Goal: Communication & Community: Answer question/provide support

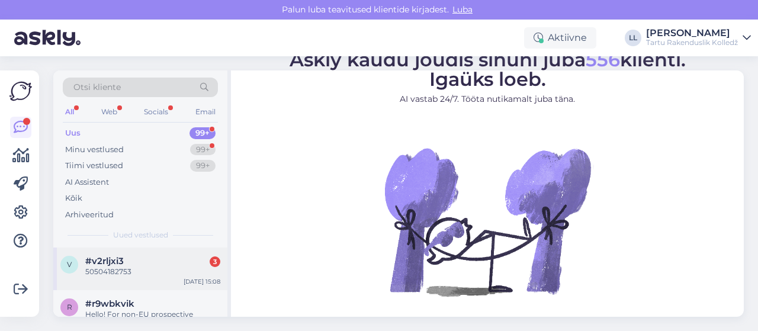
click at [132, 263] on div "#v2rljxi3 3" at bounding box center [152, 261] width 135 height 11
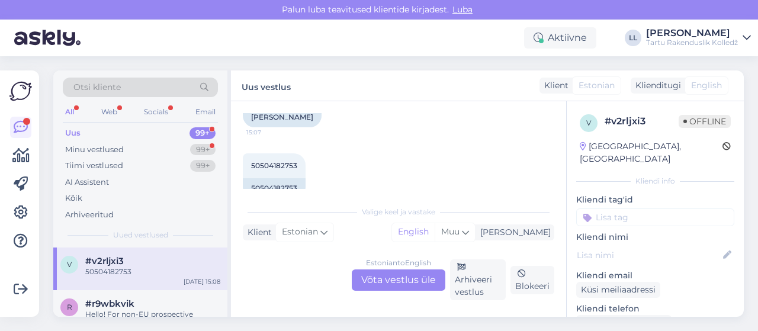
scroll to position [847, 0]
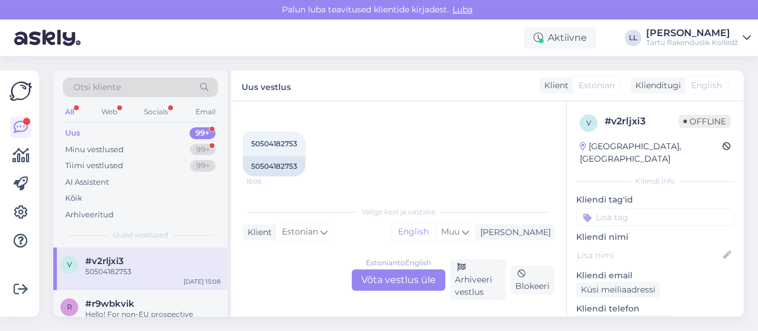
click at [376, 279] on div "Estonian to English Võta vestlus üle" at bounding box center [399, 279] width 94 height 21
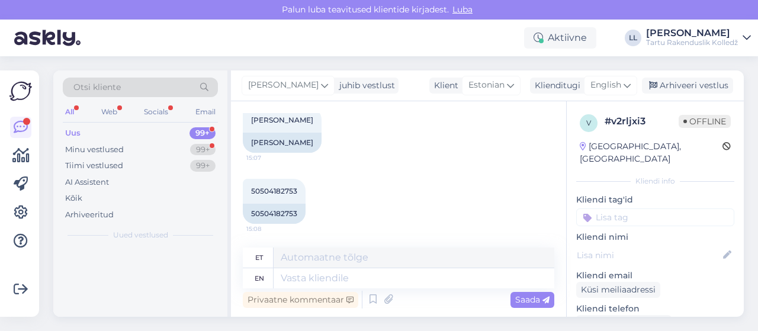
scroll to position [799, 0]
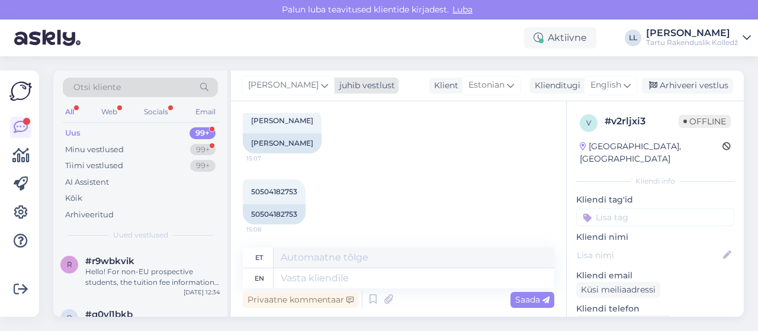
click at [295, 82] on span "[PERSON_NAME]" at bounding box center [283, 85] width 70 height 13
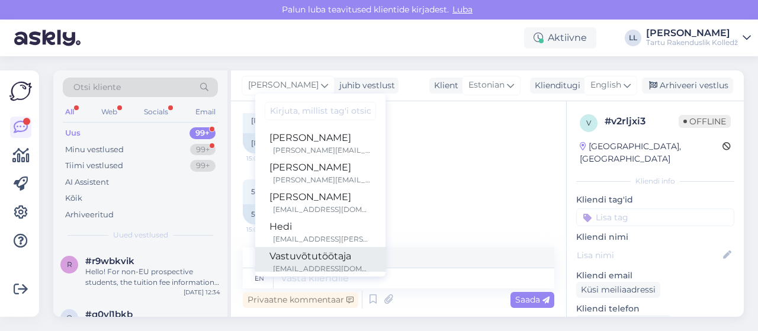
click at [296, 257] on div "Vastuvõtutöötaja" at bounding box center [320, 256] width 102 height 14
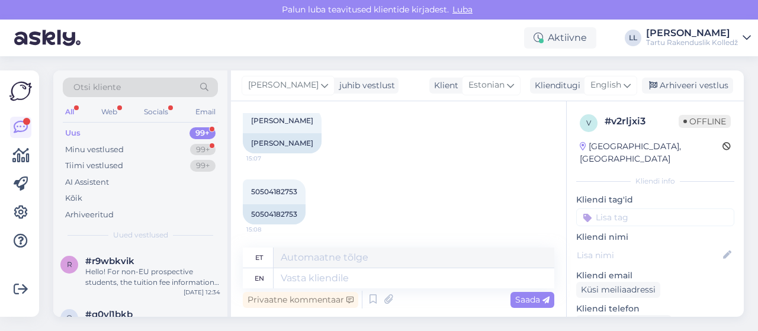
scroll to position [798, 0]
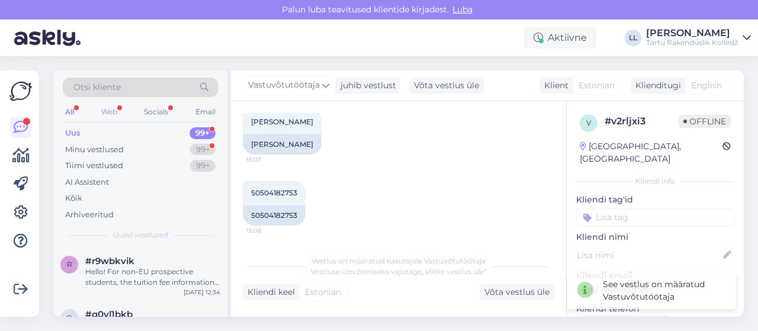
click at [110, 114] on div "Web" at bounding box center [109, 111] width 21 height 15
click at [163, 275] on div "Hello! For non-EU prospective students, the tuition fee information can be comp…" at bounding box center [152, 276] width 135 height 21
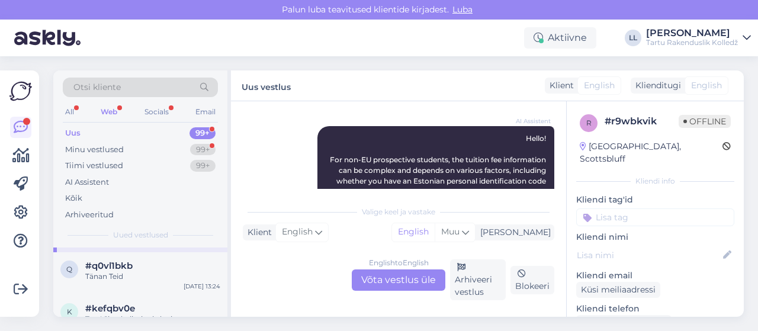
scroll to position [47, 0]
click at [163, 275] on div "Tänan Teid" at bounding box center [152, 277] width 135 height 11
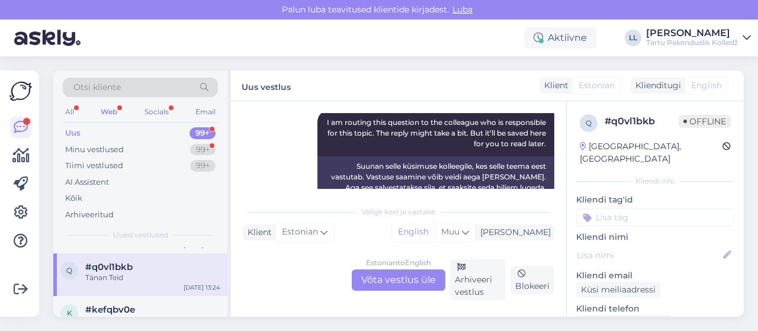
scroll to position [415, 0]
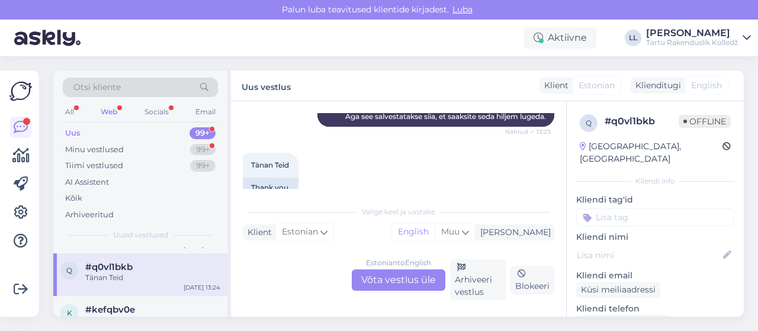
click at [400, 276] on div "Estonian to English Võta vestlus üle" at bounding box center [399, 279] width 94 height 21
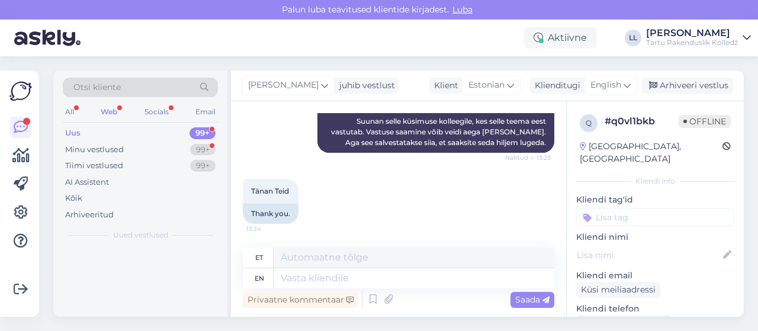
scroll to position [0, 0]
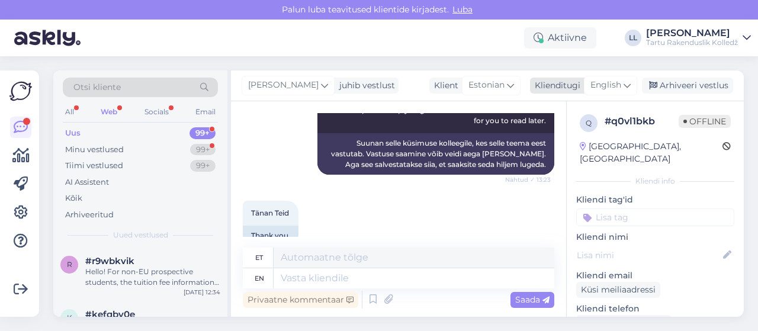
click at [629, 91] on icon at bounding box center [626, 85] width 7 height 13
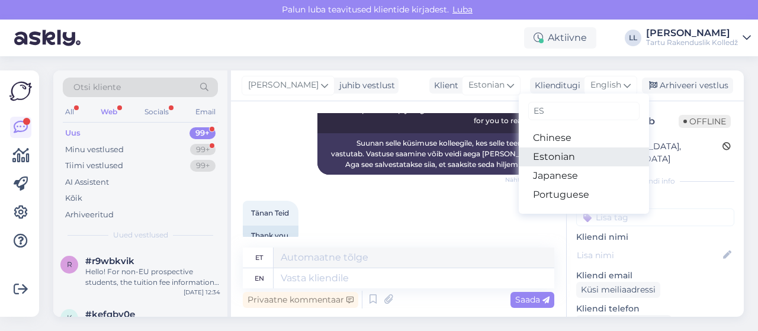
type input "ES"
click at [569, 154] on link "Estonian" at bounding box center [584, 156] width 130 height 19
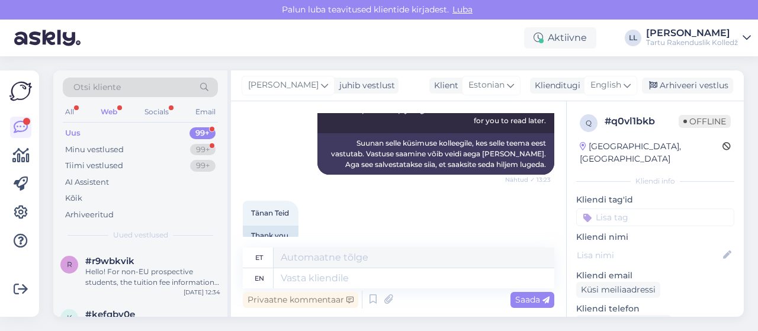
scroll to position [351, 0]
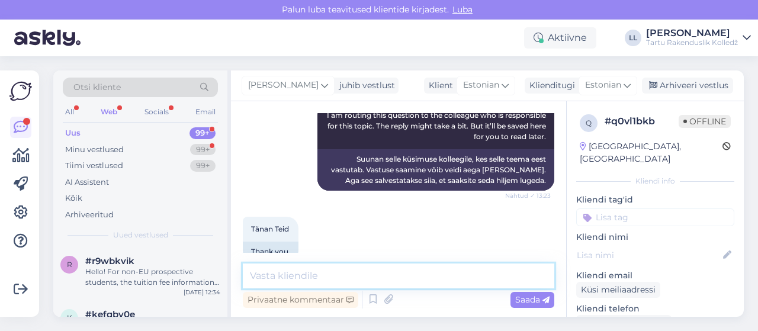
click at [369, 273] on textarea at bounding box center [398, 275] width 311 height 25
type textarea "t"
paste textarea "[URL][DOMAIN_NAME]"
type textarea "Tere! Palun uurige siit: [URL][DOMAIN_NAME]"
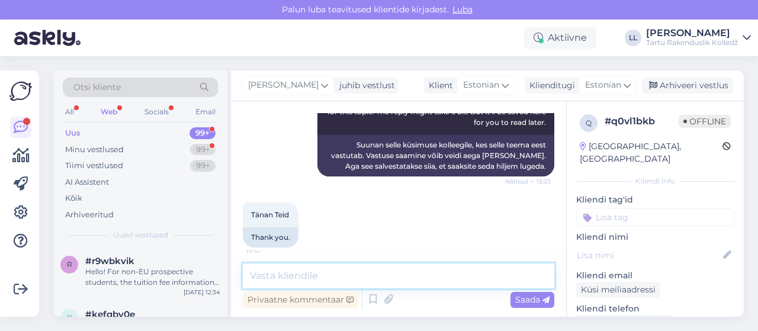
scroll to position [437, 0]
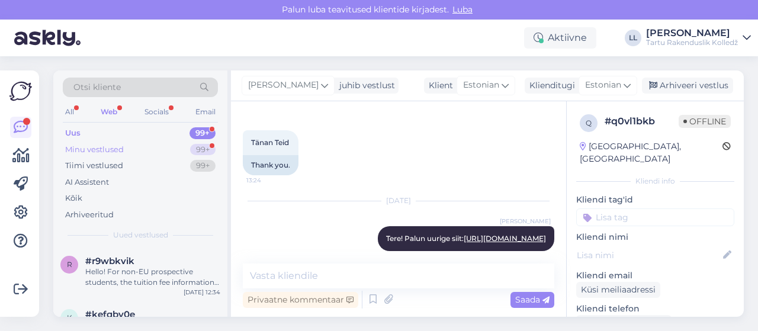
click at [107, 146] on div "Minu vestlused" at bounding box center [94, 150] width 59 height 12
click at [107, 307] on div "b #biu13up8 1 Tere! Millal saab info kuna toimub esimene tund või milline on õp…" at bounding box center [140, 327] width 174 height 53
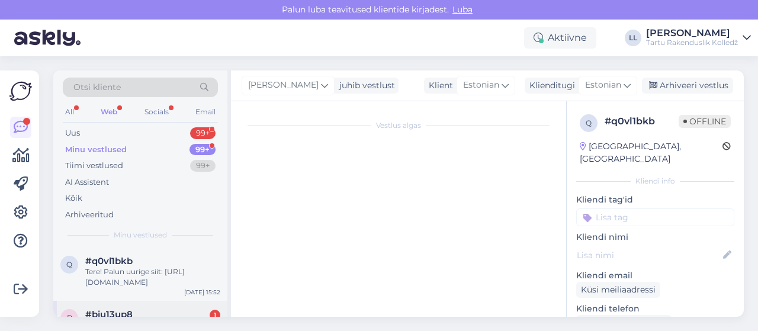
scroll to position [350, 0]
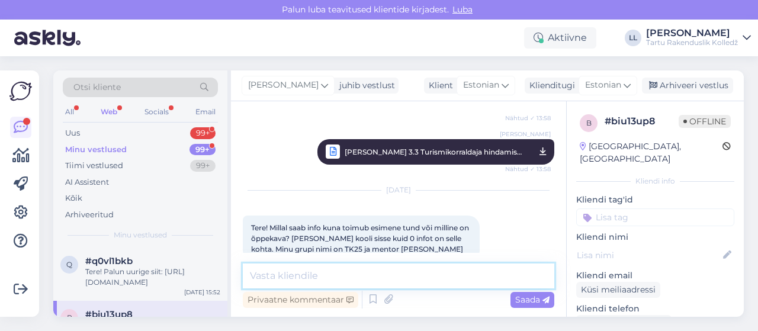
click at [324, 274] on textarea at bounding box center [398, 275] width 311 height 25
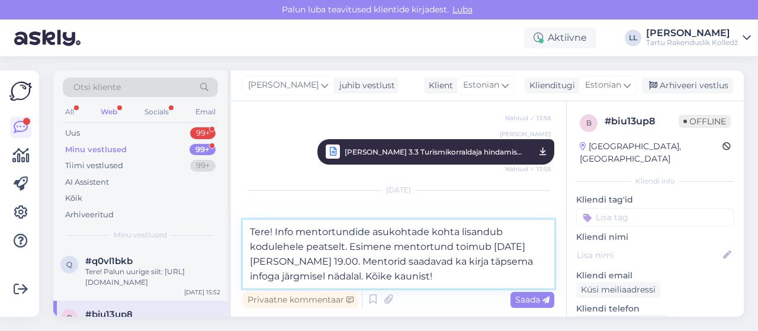
click at [305, 246] on textarea "Tere! Info mentortundide asukohtade kohta lisandub kodulehele peatselt. Esimene…" at bounding box center [398, 254] width 311 height 69
click at [304, 259] on textarea "Tere! Info mentortundide asukohtade kohta lisandub kodulehe esilehele peatselt.…" at bounding box center [398, 254] width 311 height 69
type textarea "Tere! Info mentortundide asukohtade kohta lisandub kodulehe esilehele peatselt.…"
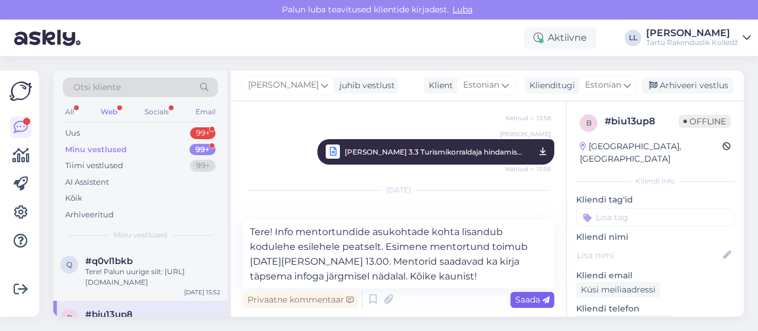
click at [535, 297] on span "Saada" at bounding box center [532, 299] width 34 height 11
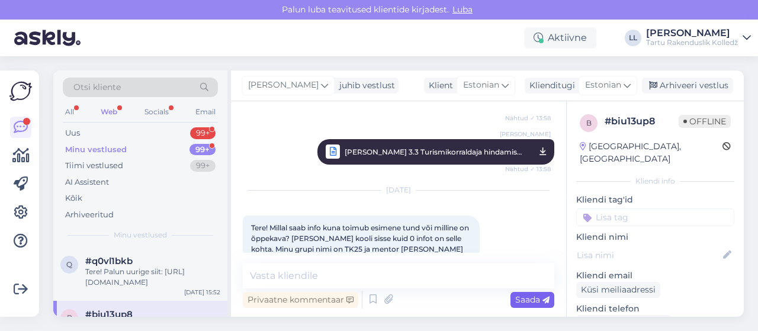
scroll to position [433, 0]
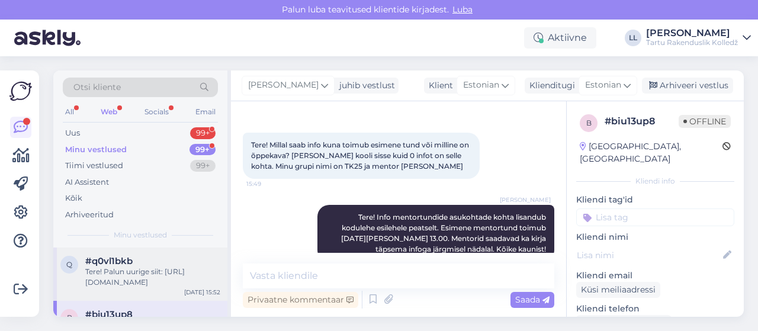
click at [97, 278] on div "Tere! Palun uurige siit: [URL][DOMAIN_NAME]" at bounding box center [152, 276] width 135 height 21
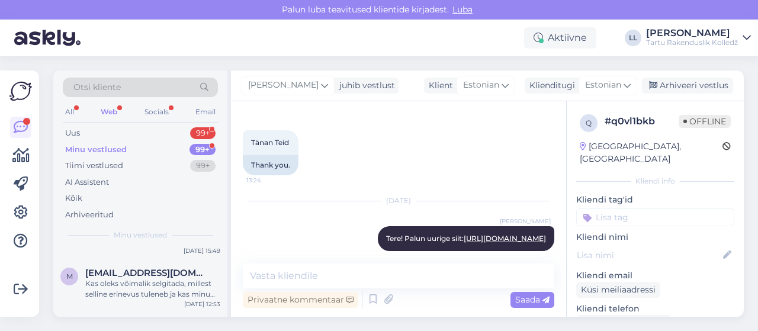
scroll to position [118, 0]
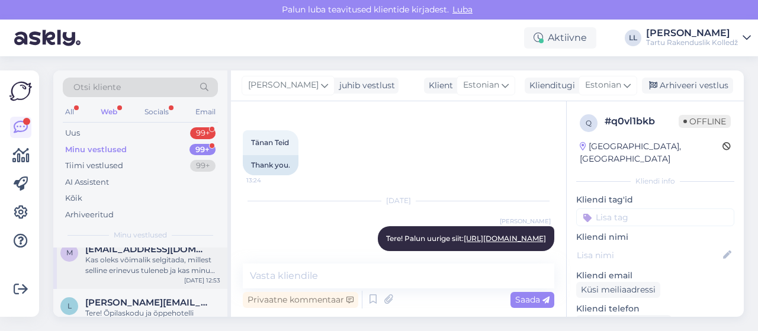
click at [120, 259] on div "Kas oleks võimalik selgitada, millest selline erinevus tuleneb ja kas minu puhu…" at bounding box center [152, 265] width 135 height 21
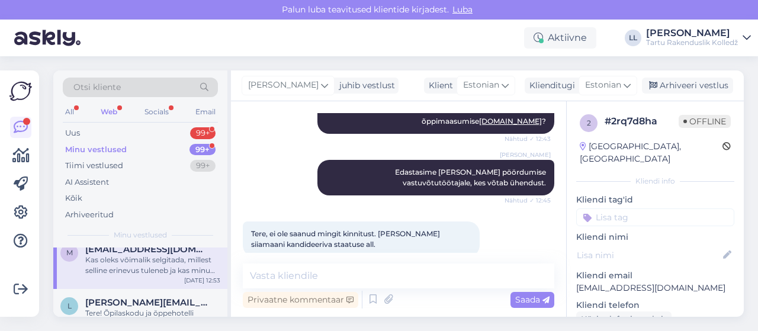
scroll to position [769, 0]
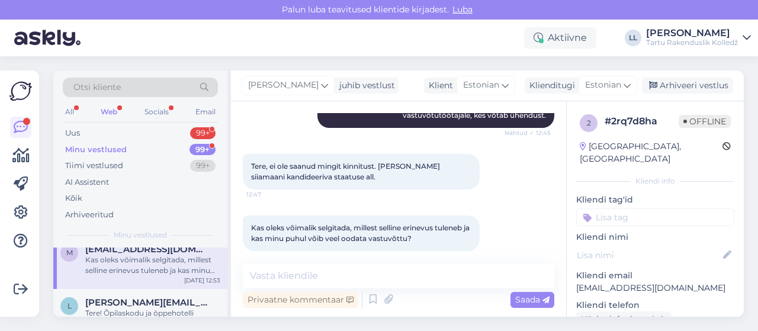
click at [106, 105] on div "Web" at bounding box center [108, 111] width 21 height 15
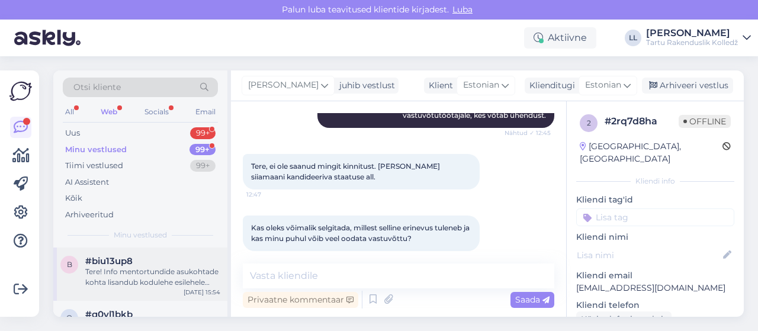
click at [164, 269] on div "Tere! Info mentortundide asukohtade kohta lisandub kodulehe esilehele peatselt.…" at bounding box center [152, 276] width 135 height 21
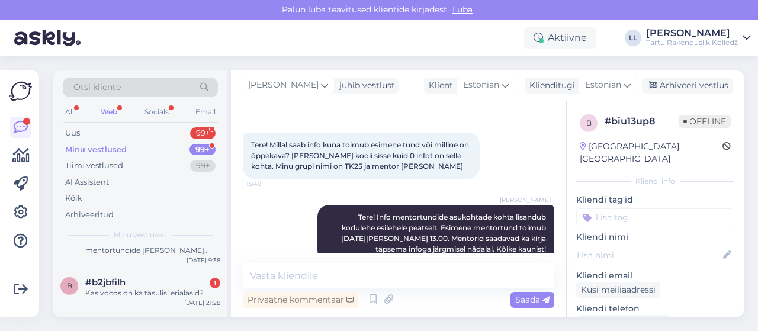
scroll to position [355, 0]
